Goal: Task Accomplishment & Management: Complete application form

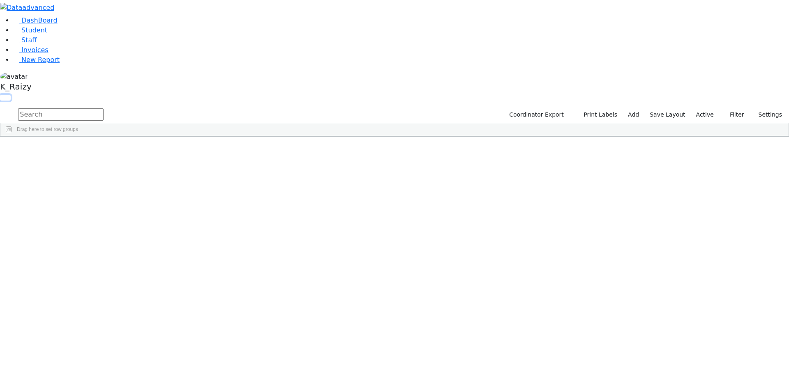
click at [11, 95] on button "button" at bounding box center [5, 98] width 11 height 6
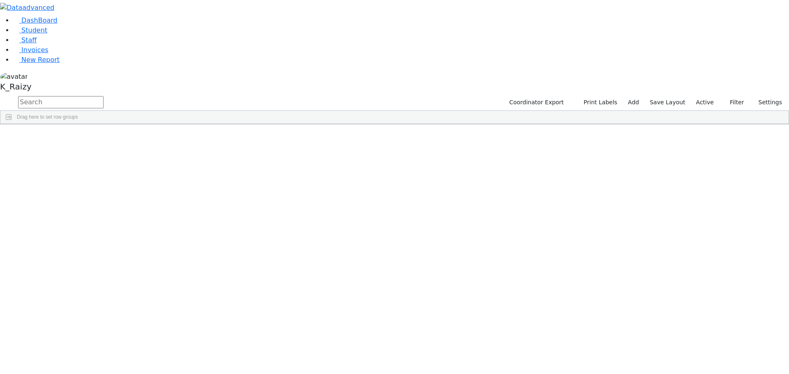
click at [0, 0] on button "button" at bounding box center [0, 0] width 0 height 0
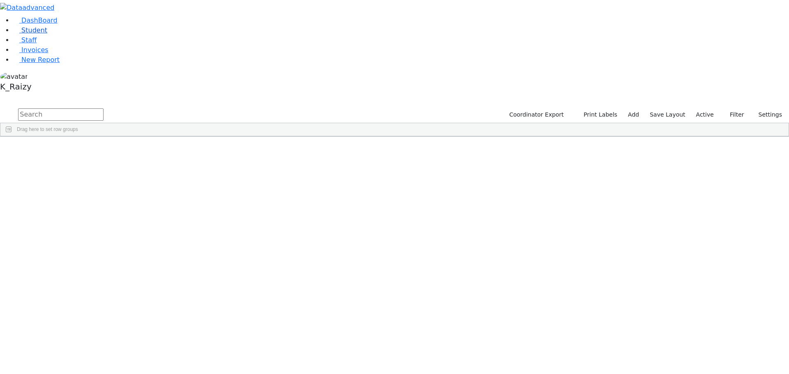
click at [39, 34] on link "Student" at bounding box center [30, 30] width 34 height 8
click at [707, 109] on label "Active" at bounding box center [705, 115] width 25 height 13
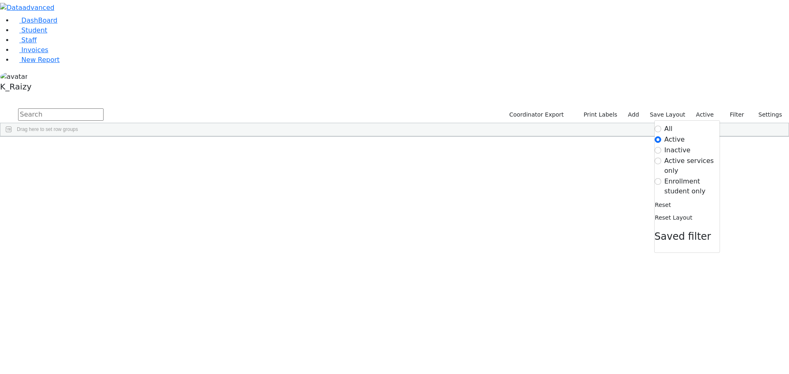
click at [696, 177] on label "Enrollment student only" at bounding box center [692, 187] width 55 height 20
click at [661, 178] on input "Enrollment student only" at bounding box center [658, 181] width 7 height 7
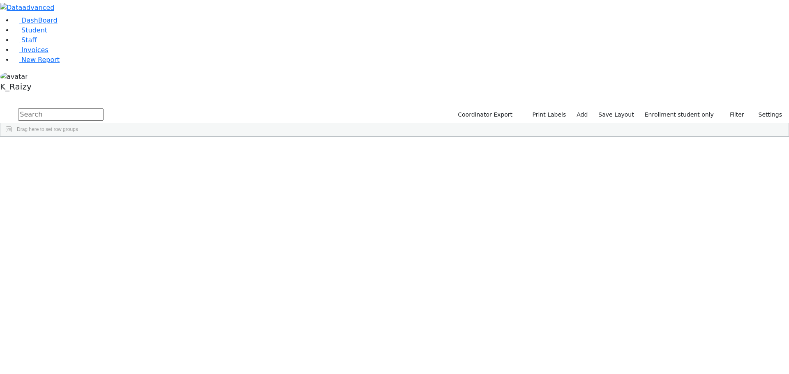
scroll to position [101, 0]
click at [95, 326] on div "Moskowitz" at bounding box center [70, 332] width 49 height 12
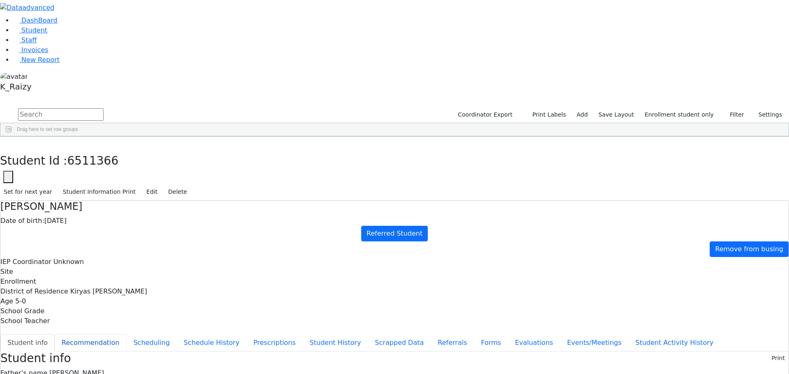
click at [127, 335] on button "Recommendation" at bounding box center [91, 343] width 72 height 17
checkbox input "true"
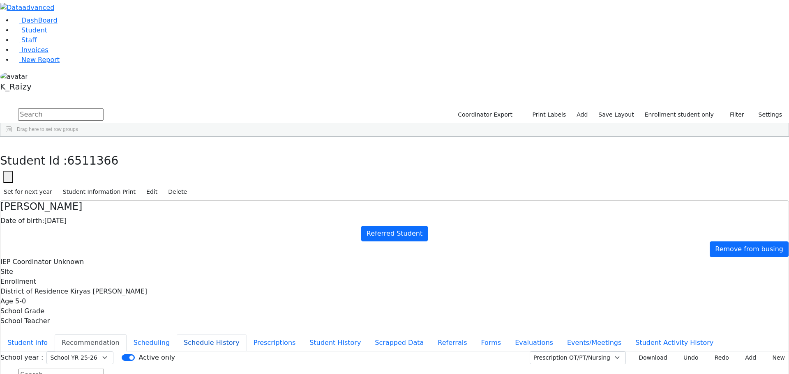
scroll to position [98, 0]
click at [431, 335] on button "Referrals" at bounding box center [452, 343] width 43 height 17
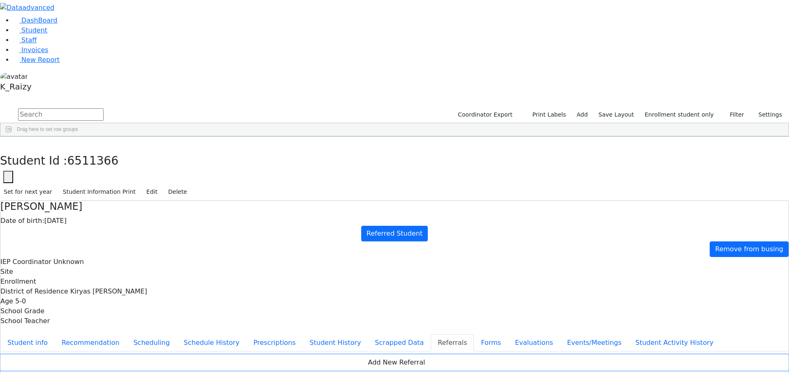
click at [486, 355] on button "Add New Referral" at bounding box center [394, 363] width 788 height 16
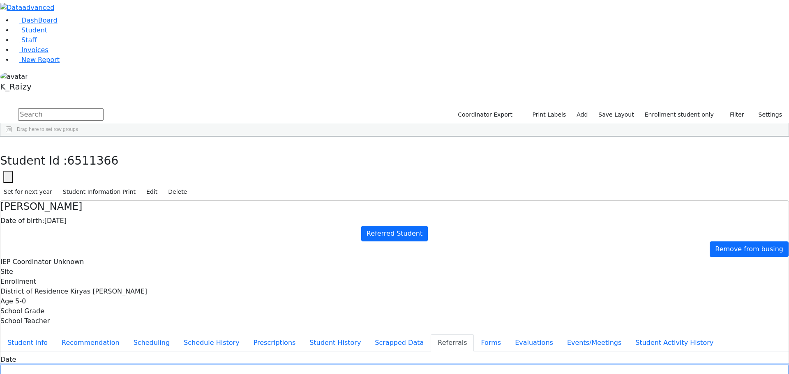
click at [306, 365] on input "text" at bounding box center [394, 371] width 788 height 13
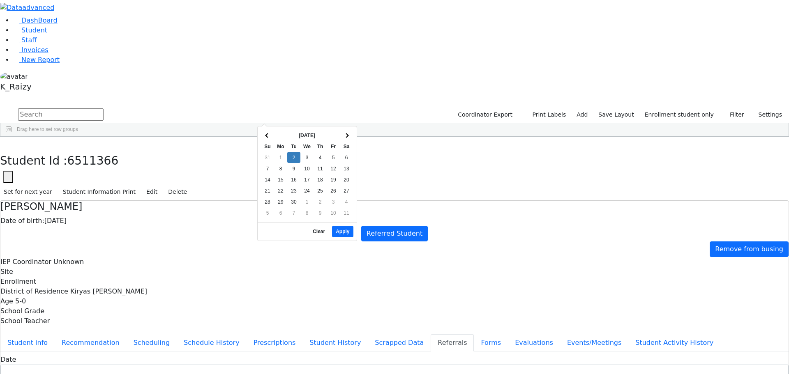
click at [289, 130] on table "Sep 2025 Su Mo Tu We Th Fr Sa 31 1 2 3 4 5 6 7 8 9 10 11 12 13 14 15 16 17 18 1…" at bounding box center [307, 174] width 92 height 89
click at [268, 134] on span at bounding box center [267, 135] width 5 height 5
click at [348, 226] on button "Apply" at bounding box center [342, 232] width 21 height 12
type input "08/29/2025"
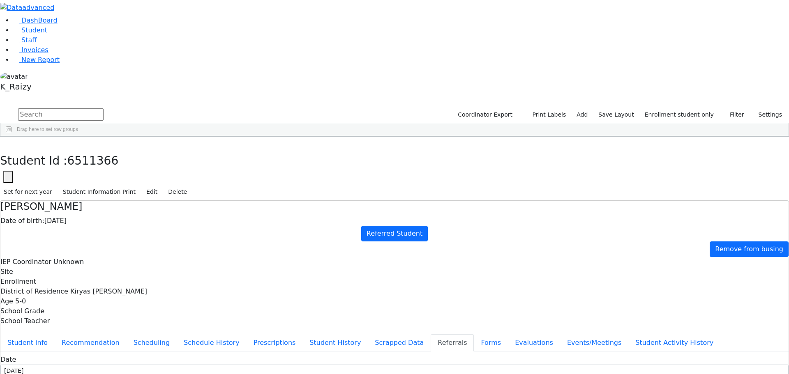
select select "Mother"
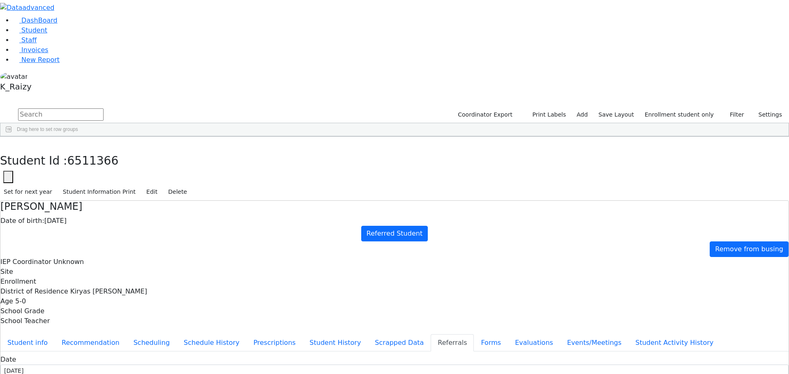
type input "Mrs. Moskowitz"
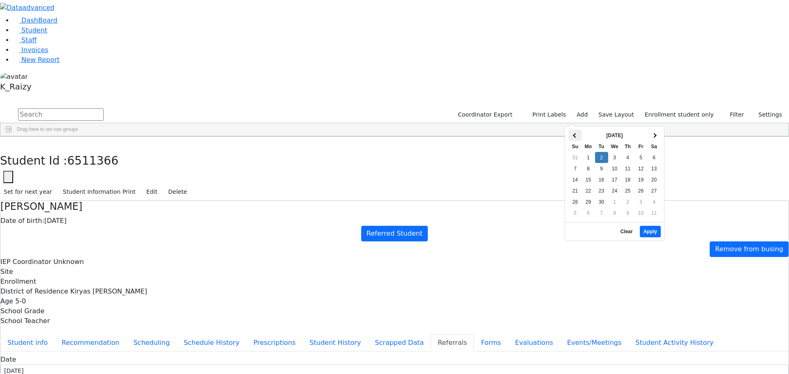
click at [578, 135] on span at bounding box center [575, 135] width 5 height 5
click at [649, 227] on button "Apply" at bounding box center [650, 232] width 21 height 12
type input "08/29/2025"
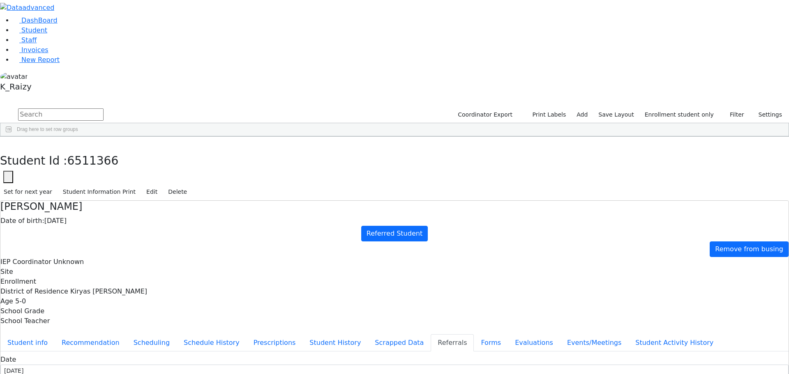
copy div "Esty is attending a kindergarten. Esty is attending a kindergarten."
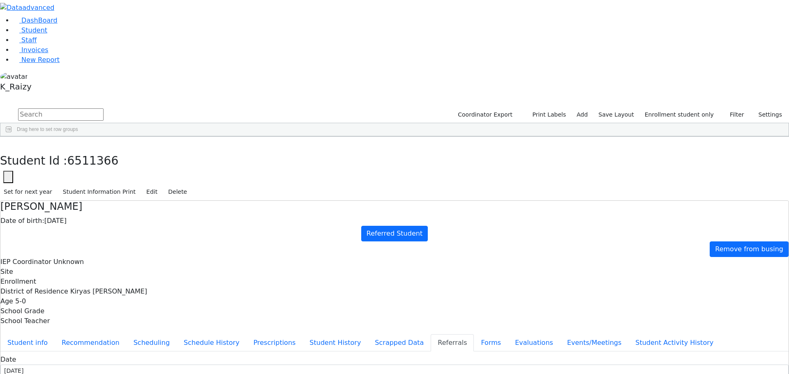
paste textarea "Esty is attending a kindergarten."
type textarea "Esty is attending a kindergarten."
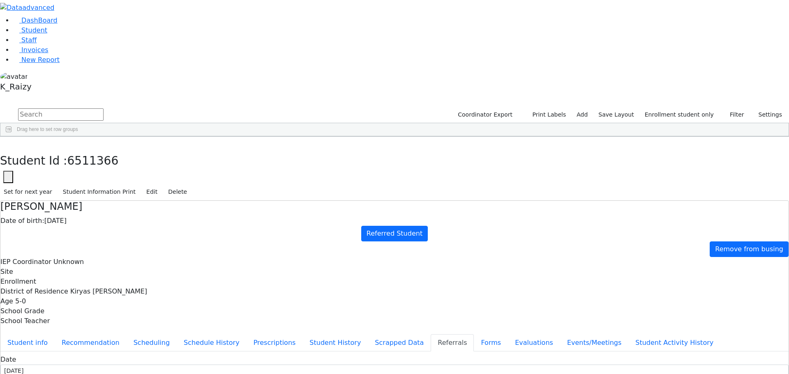
checkbox input "true"
type textarea "Esty has language delays."
click at [474, 335] on button "Forms" at bounding box center [491, 343] width 34 height 17
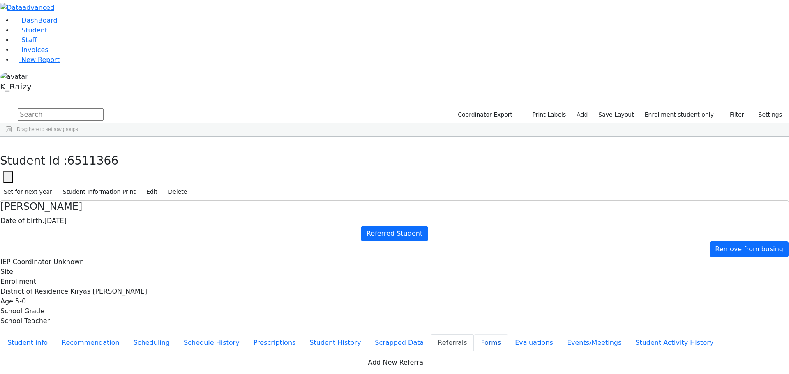
type input "Mrs. Kylie Moskowitz"
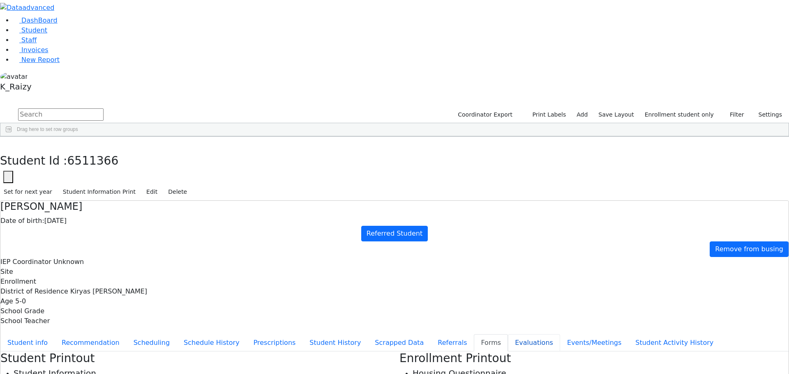
click at [508, 335] on button "Evaluations" at bounding box center [534, 343] width 52 height 17
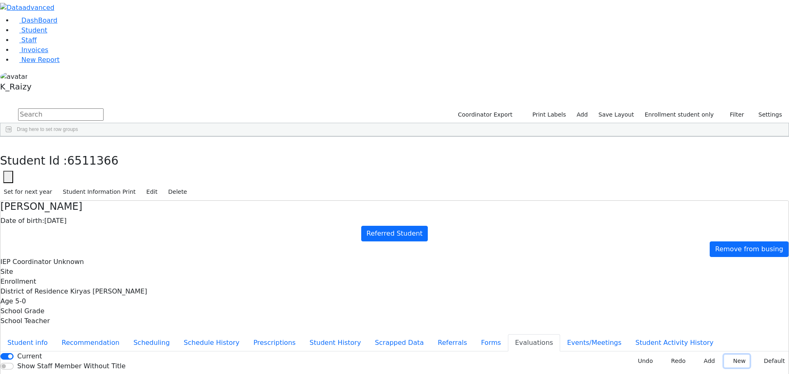
click at [725, 355] on button "New" at bounding box center [736, 361] width 25 height 13
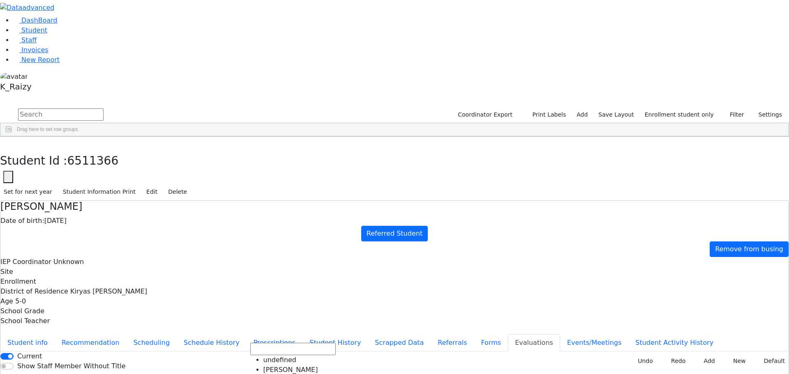
scroll to position [305, 0]
click at [560, 335] on button "Events/Meetings" at bounding box center [594, 343] width 68 height 17
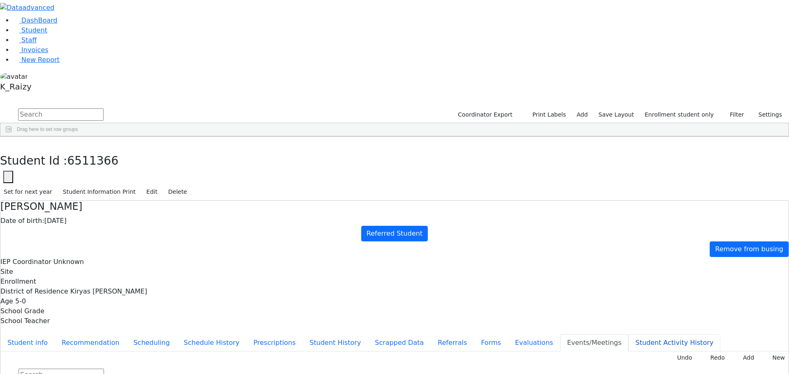
click at [628, 335] on button "Student Activity History" at bounding box center [674, 343] width 92 height 17
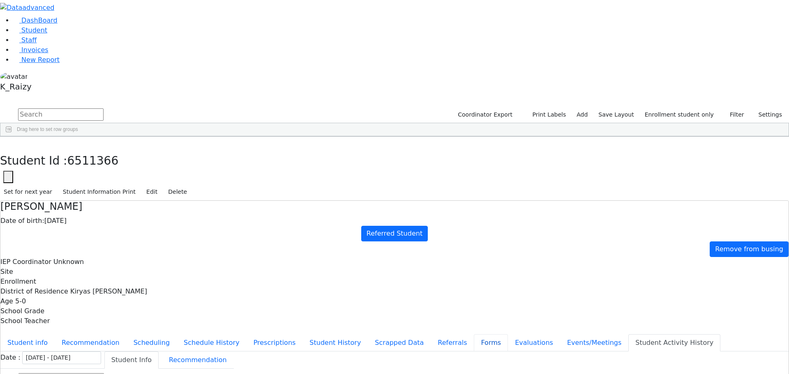
click at [474, 335] on button "Forms" at bounding box center [491, 343] width 34 height 17
type input "Mrs. Kylie Moskowitz"
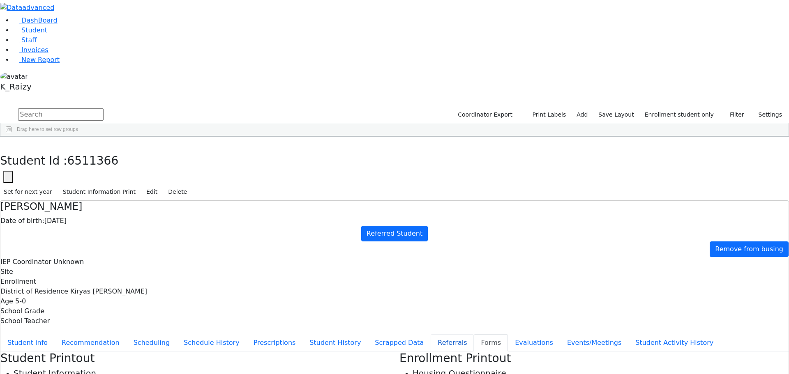
click at [431, 335] on button "Referrals" at bounding box center [452, 343] width 43 height 17
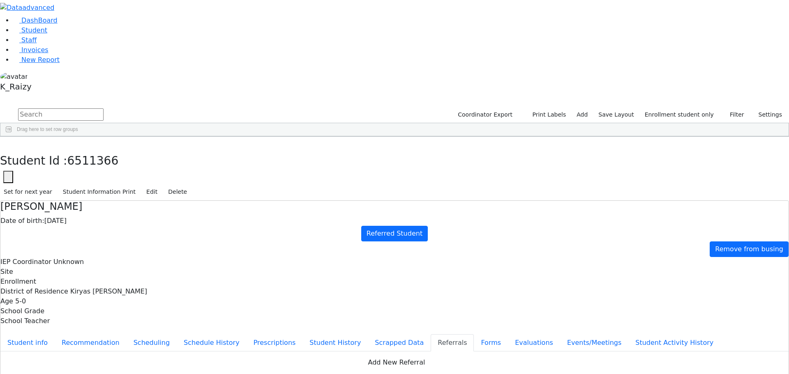
drag, startPoint x: 736, startPoint y: 128, endPoint x: 737, endPoint y: 133, distance: 5.4
drag, startPoint x: 41, startPoint y: 113, endPoint x: 47, endPoint y: 109, distance: 7.2
click at [41, 64] on span "New Report" at bounding box center [40, 60] width 38 height 8
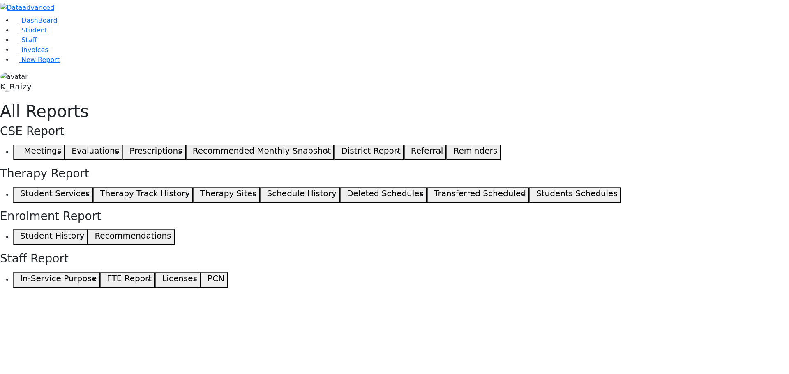
click at [16, 150] on use "button" at bounding box center [16, 150] width 0 height 0
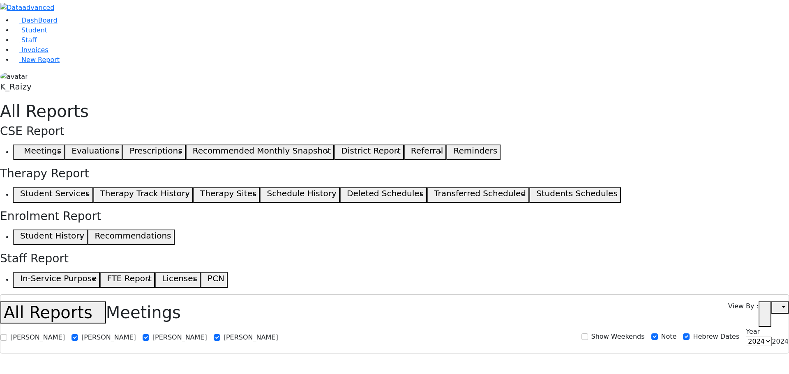
select select
click at [33, 34] on link "Student" at bounding box center [30, 30] width 34 height 8
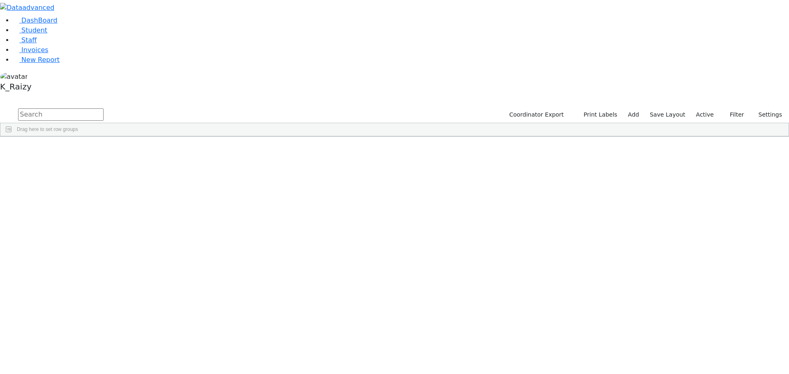
click at [104, 109] on input "text" at bounding box center [60, 115] width 85 height 12
type input "nove"
click at [702, 109] on label "Active" at bounding box center [705, 115] width 25 height 13
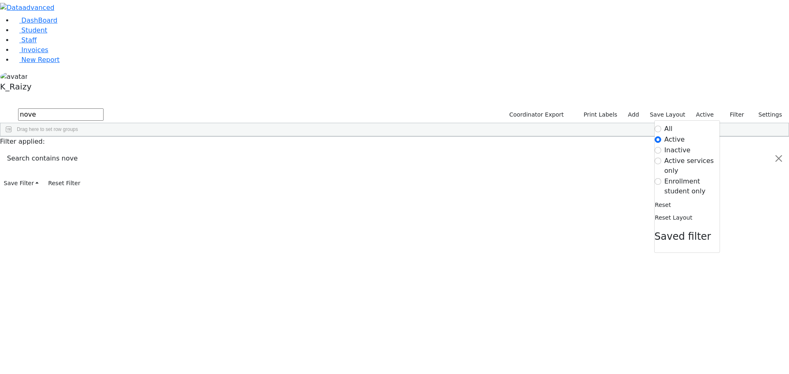
click at [690, 177] on label "Enrollment student only" at bounding box center [692, 187] width 55 height 20
click at [661, 178] on input "Enrollment student only" at bounding box center [658, 181] width 7 height 7
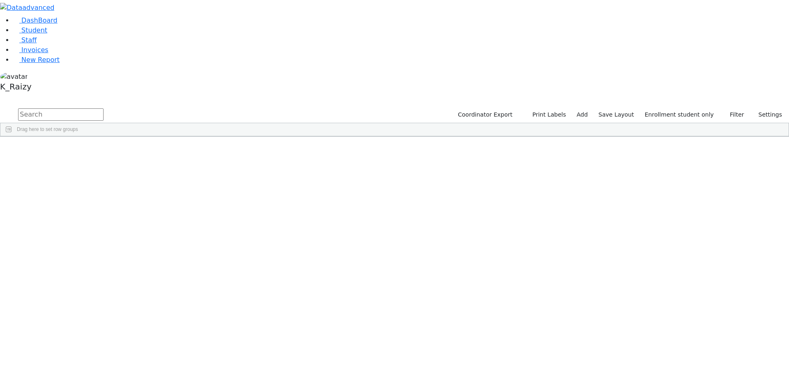
scroll to position [101, 0]
click at [143, 349] on div "[PERSON_NAME]" at bounding box center [119, 355] width 49 height 12
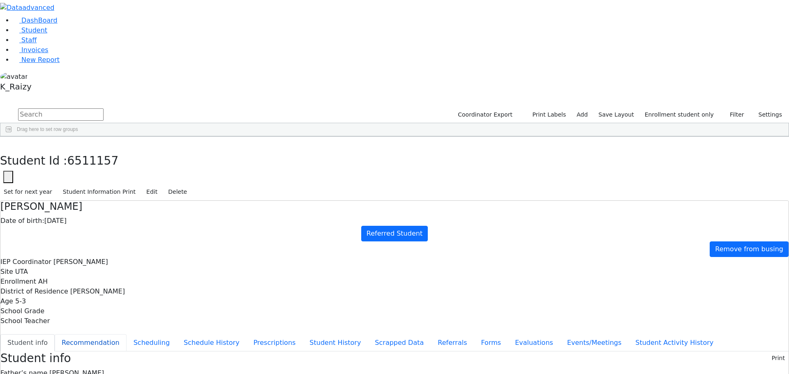
click at [127, 335] on button "Recommendation" at bounding box center [91, 343] width 72 height 17
checkbox input "true"
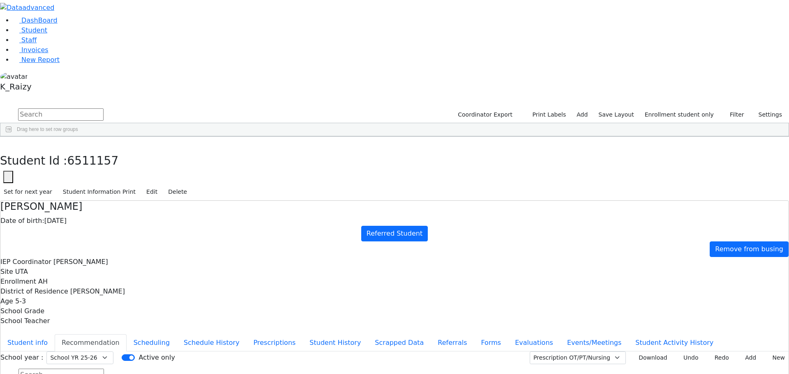
scroll to position [98, 0]
click at [55, 335] on button "Student info" at bounding box center [27, 343] width 54 height 17
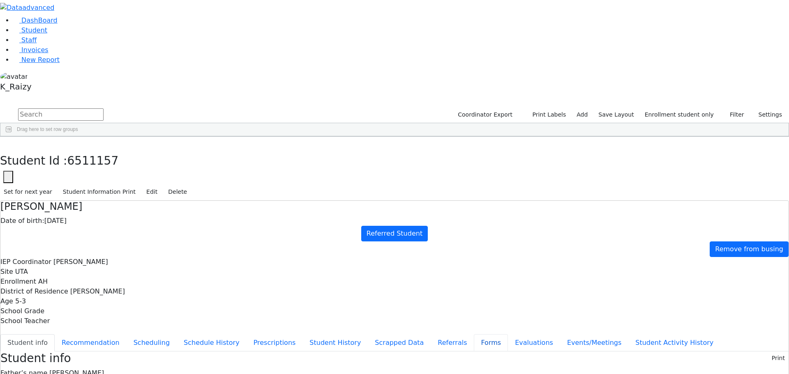
click at [474, 335] on button "Forms" at bounding box center [491, 343] width 34 height 17
type input "[PERSON_NAME]"
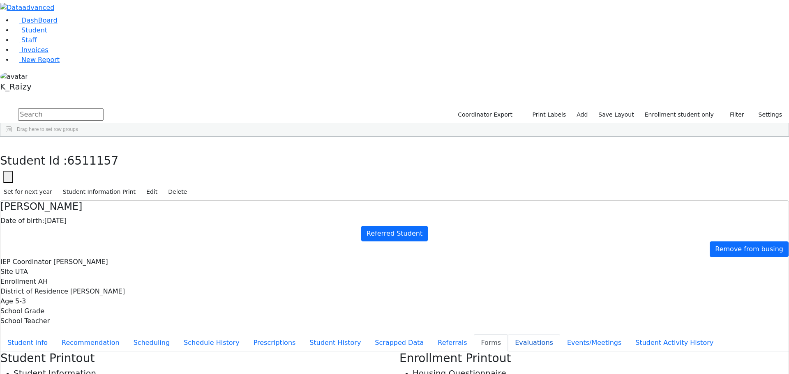
click at [508, 335] on button "Evaluations" at bounding box center [534, 343] width 52 height 17
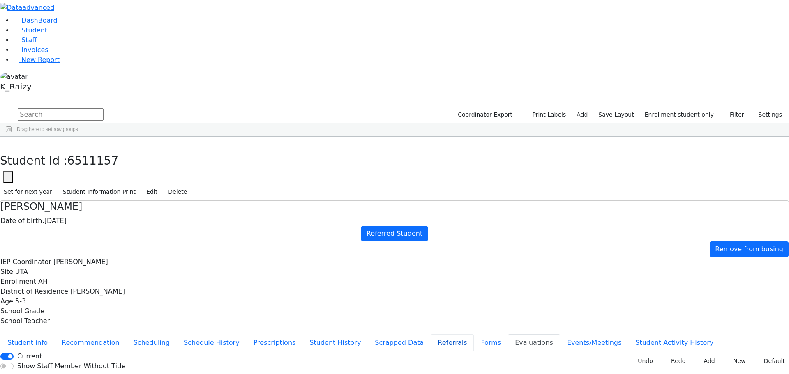
click at [431, 335] on button "Referrals" at bounding box center [452, 343] width 43 height 17
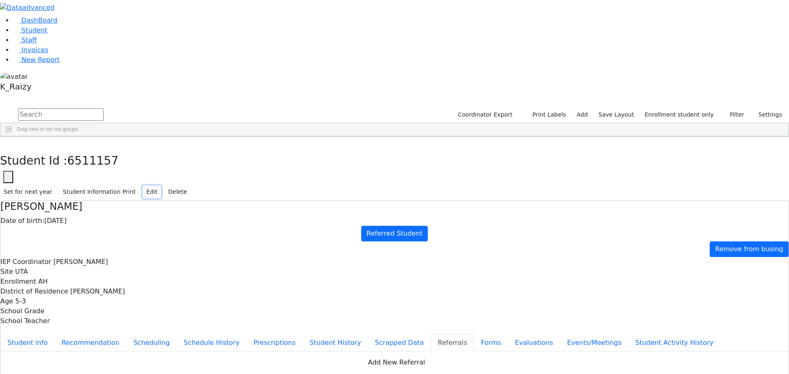
click at [161, 186] on button "Edit" at bounding box center [152, 192] width 18 height 13
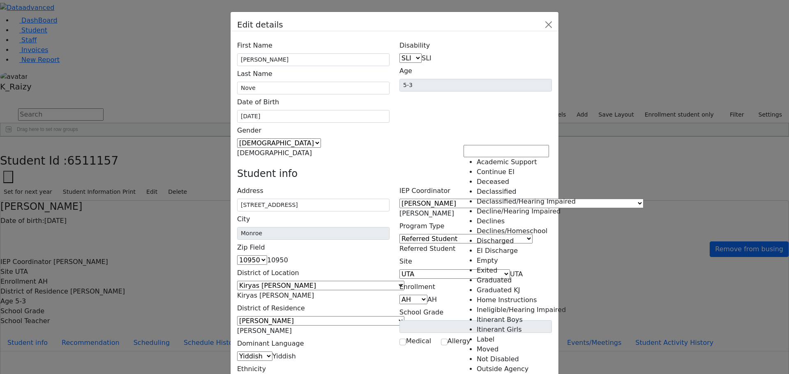
click at [455, 245] on span "Referred Student" at bounding box center [428, 249] width 56 height 8
select select "11"
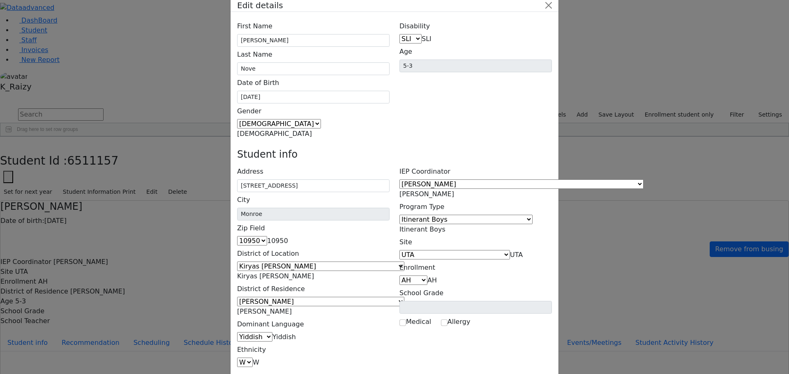
scroll to position [30, 0]
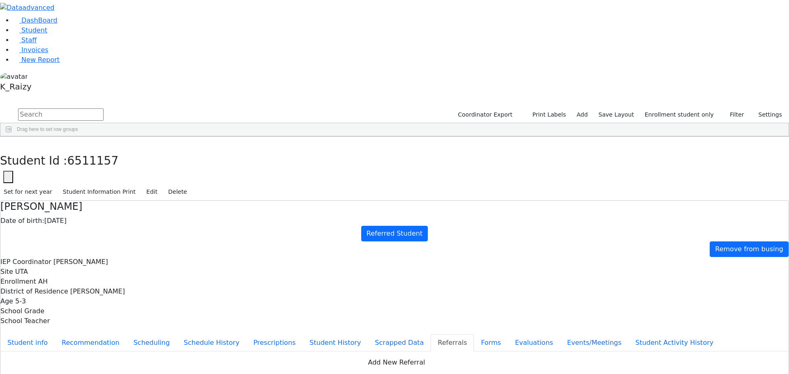
scroll to position [0, 0]
click at [12, 137] on button "button" at bounding box center [6, 145] width 12 height 17
drag, startPoint x: 159, startPoint y: 180, endPoint x: 769, endPoint y: 273, distance: 617.4
click at [677, 273] on div "6511359 Aharonowitz Yechiel 10/22/2020 Unknown Referred Student Monticello Unkn…" at bounding box center [338, 251] width 677 height 380
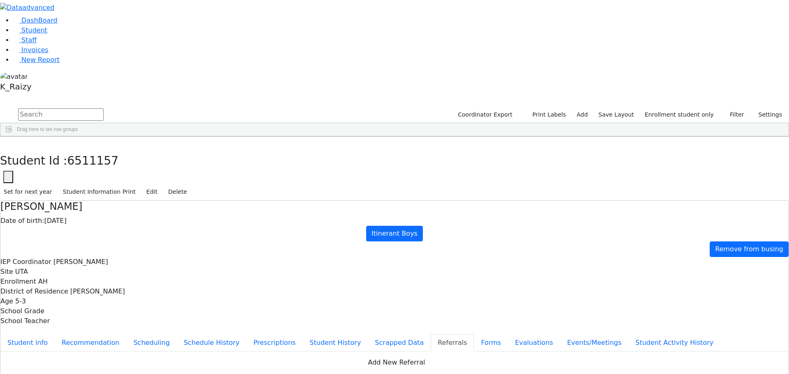
scroll to position [0, 0]
drag, startPoint x: 769, startPoint y: 273, endPoint x: 104, endPoint y: 179, distance: 671.7
click at [104, 179] on div "6511359 Aharonowitz Yechiel 10/22/2020 Unknown Referred Student Monticello Unkn…" at bounding box center [338, 251] width 677 height 380
click at [483, 303] on div "K_Raizy" at bounding box center [458, 309] width 49 height 12
click at [36, 64] on span "New Report" at bounding box center [40, 60] width 38 height 8
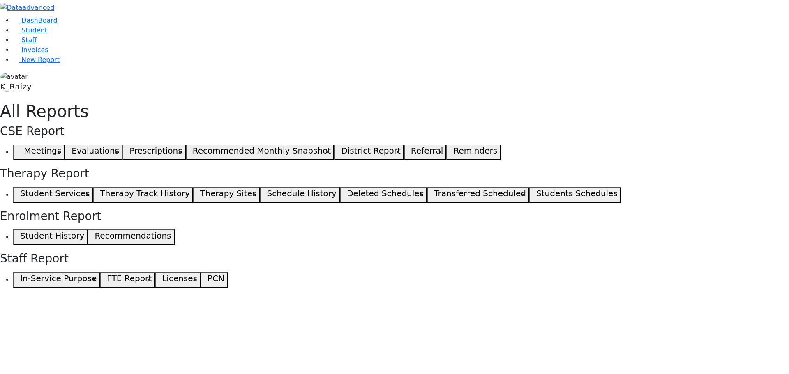
click at [20, 150] on icon "button" at bounding box center [18, 152] width 4 height 4
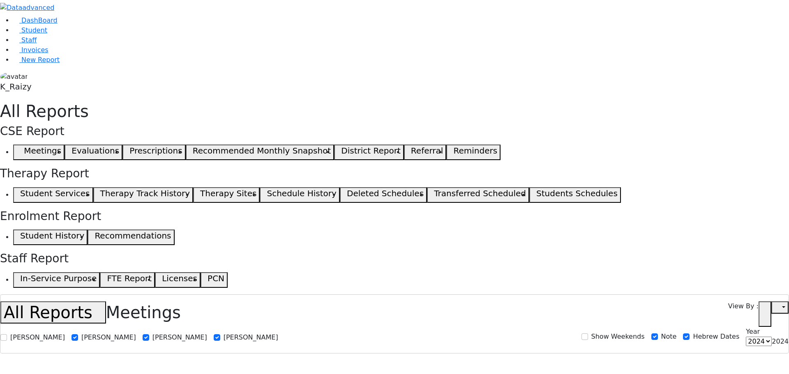
select select
click at [41, 34] on link "Student" at bounding box center [30, 30] width 34 height 8
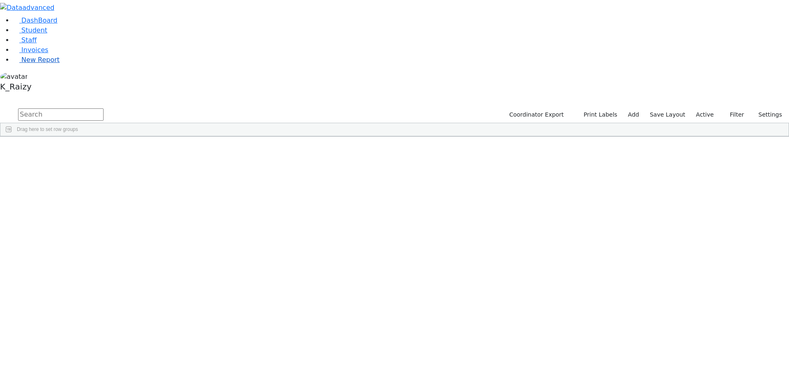
click at [54, 64] on link "New Report" at bounding box center [36, 60] width 46 height 8
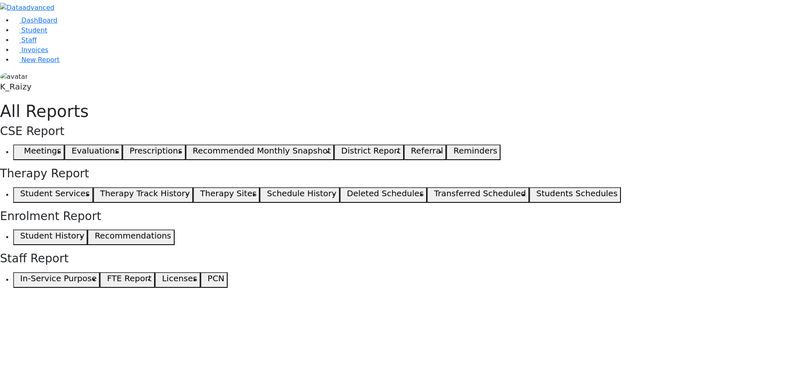
click at [20, 148] on span "button" at bounding box center [18, 153] width 4 height 10
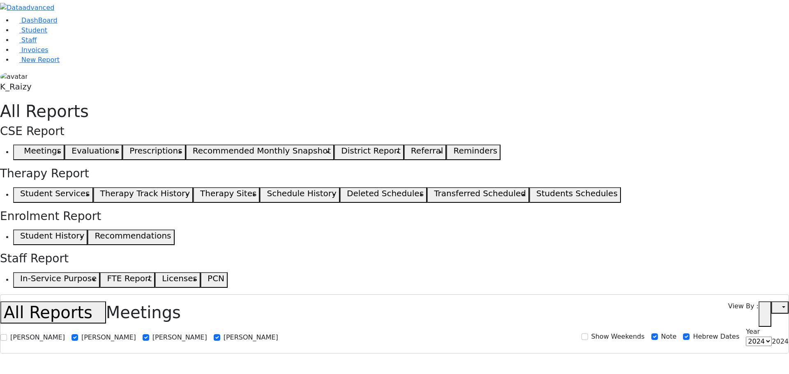
select select
click at [47, 34] on link "Student" at bounding box center [30, 30] width 34 height 8
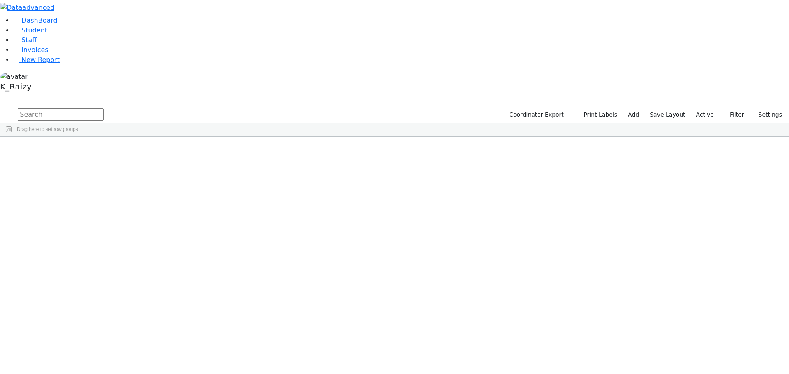
click at [104, 109] on input "text" at bounding box center [60, 115] width 85 height 12
type input "c"
click at [46, 95] on aside "DashBoard Student Staff Invoices New Report K_Raizy" at bounding box center [394, 47] width 789 height 95
click at [41, 64] on link "New Report" at bounding box center [36, 60] width 46 height 8
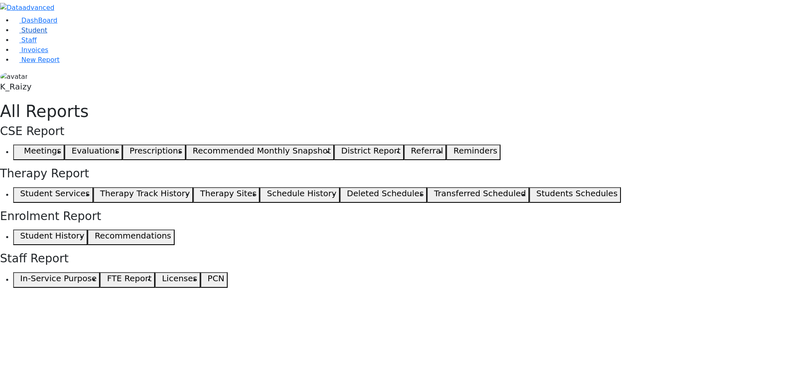
click at [28, 34] on span "Student" at bounding box center [34, 30] width 26 height 8
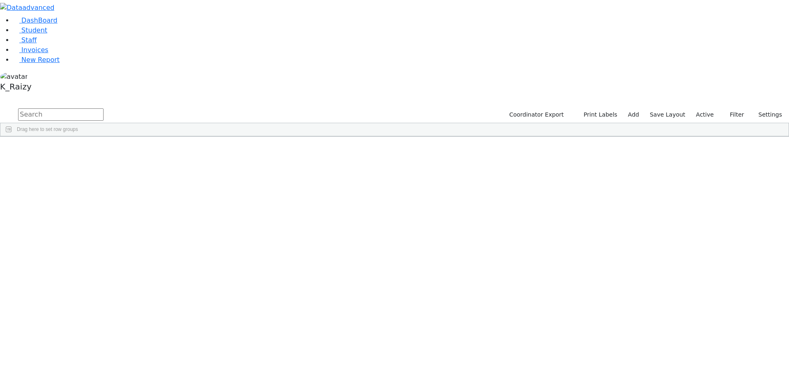
click at [104, 109] on input "text" at bounding box center [60, 115] width 85 height 12
type input "nove"
click at [252, 153] on span "AH" at bounding box center [248, 156] width 7 height 6
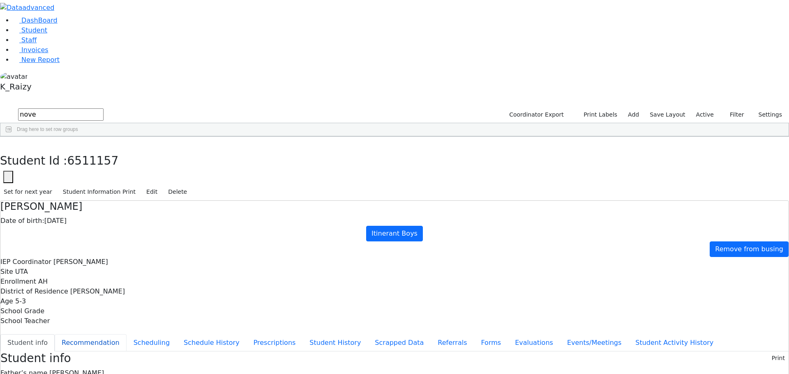
click at [127, 335] on button "Recommendation" at bounding box center [91, 343] width 72 height 17
checkbox input "true"
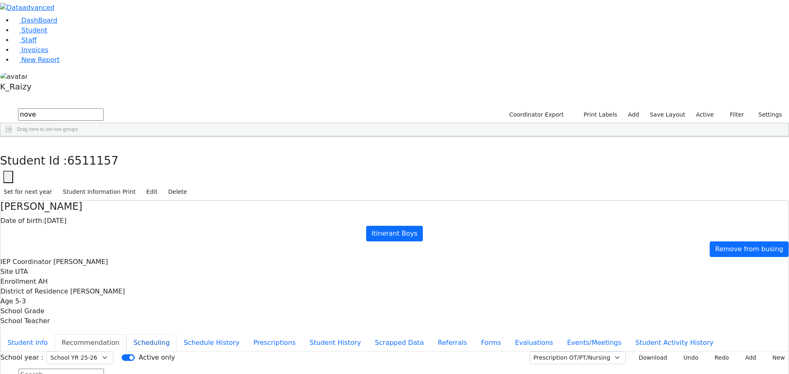
click at [177, 335] on button "Scheduling" at bounding box center [152, 343] width 50 height 17
click at [231, 335] on button "Schedule History" at bounding box center [212, 343] width 70 height 17
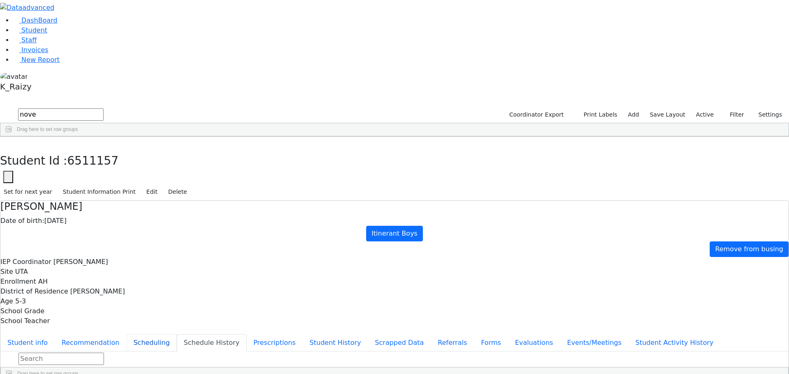
click at [177, 335] on button "Scheduling" at bounding box center [152, 343] width 50 height 17
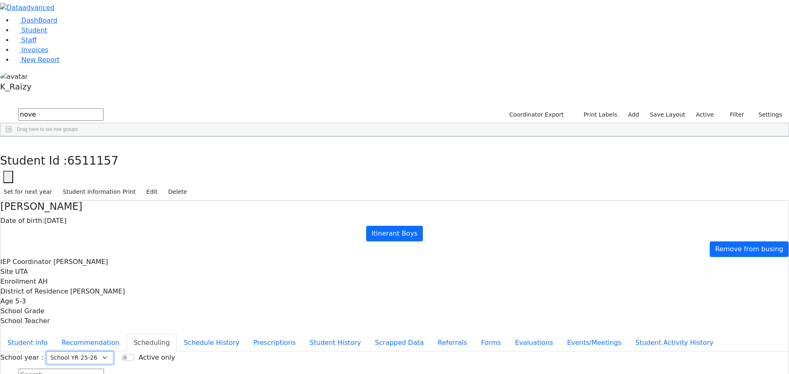
click at [113, 352] on select "Select School YR Summer YR 25 School YR 25-26 Summer YR 25 School YR 24-25 Summ…" at bounding box center [79, 358] width 67 height 13
select select "211"
click at [113, 352] on select "Select School YR Summer YR 25 School YR 25-26 Summer YR 25 School YR 24-25 Summ…" at bounding box center [79, 358] width 67 height 13
click at [12, 137] on button "button" at bounding box center [6, 145] width 12 height 17
click at [53, 64] on link "New Report" at bounding box center [36, 60] width 46 height 8
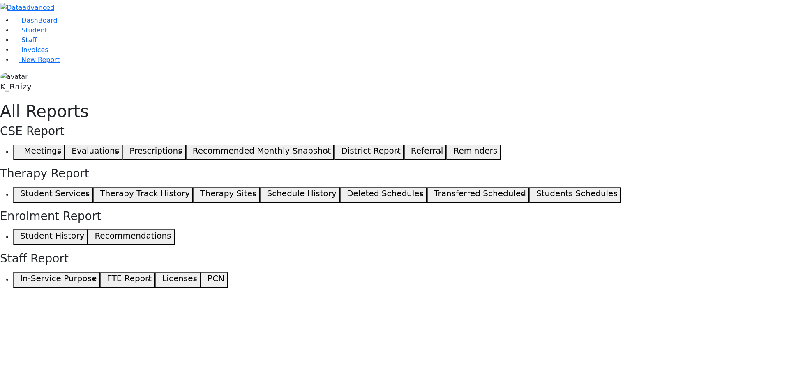
click at [37, 44] on link "Staff" at bounding box center [24, 40] width 23 height 8
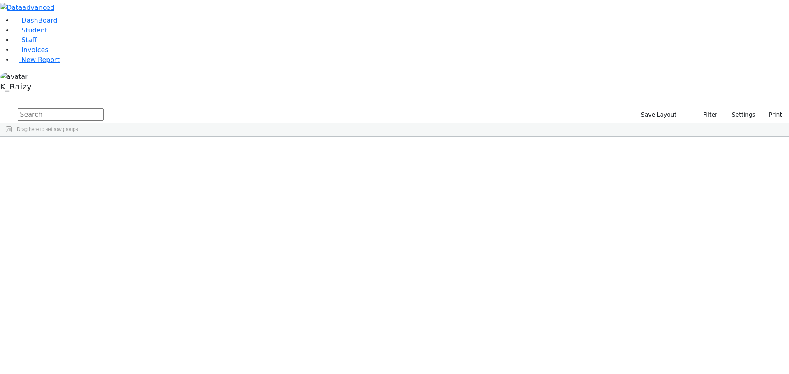
click at [104, 109] on input "text" at bounding box center [60, 115] width 85 height 12
type input "l"
type input "lein"
